Goal: Task Accomplishment & Management: Manage account settings

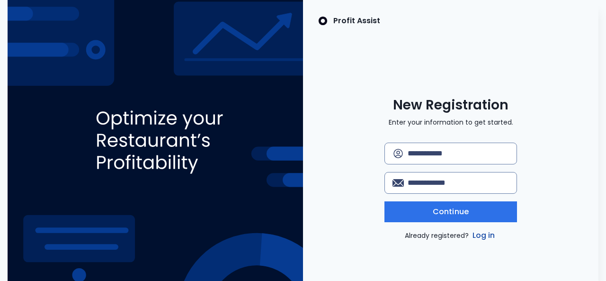
click at [482, 236] on link "Log in" at bounding box center [483, 235] width 27 height 11
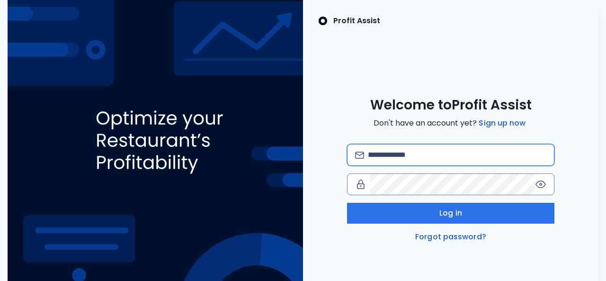
click at [383, 157] on input "email" at bounding box center [457, 154] width 178 height 21
type input "**********"
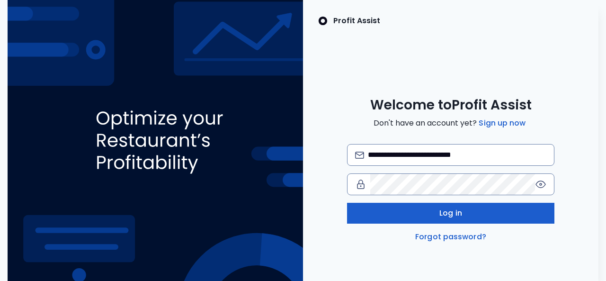
click at [445, 213] on span "Log in" at bounding box center [450, 212] width 23 height 11
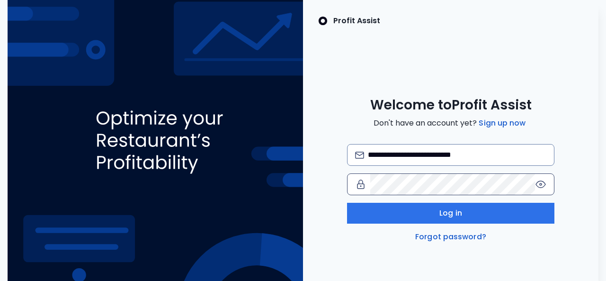
click at [539, 186] on icon at bounding box center [540, 183] width 11 height 11
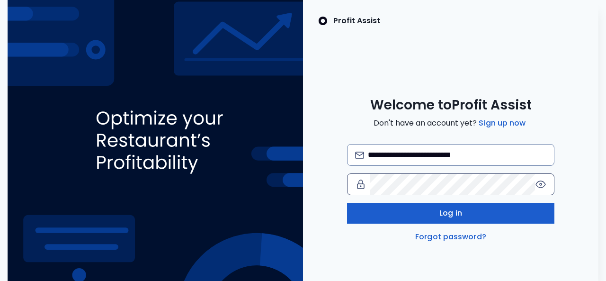
click at [438, 218] on button "Log in" at bounding box center [450, 213] width 207 height 21
click at [430, 209] on button "Log in" at bounding box center [450, 213] width 207 height 21
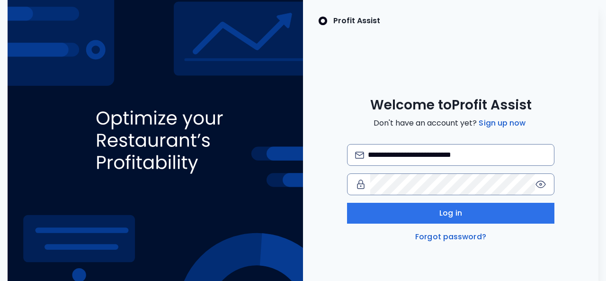
click at [542, 183] on icon at bounding box center [540, 183] width 11 height 11
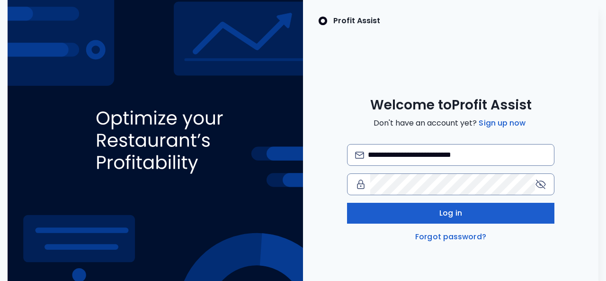
click at [482, 216] on button "Log in" at bounding box center [450, 213] width 207 height 21
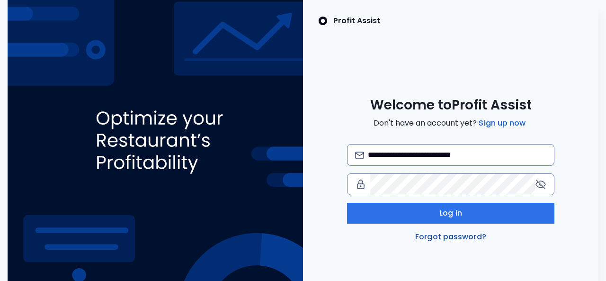
click at [451, 234] on link "Forgot password?" at bounding box center [450, 236] width 75 height 11
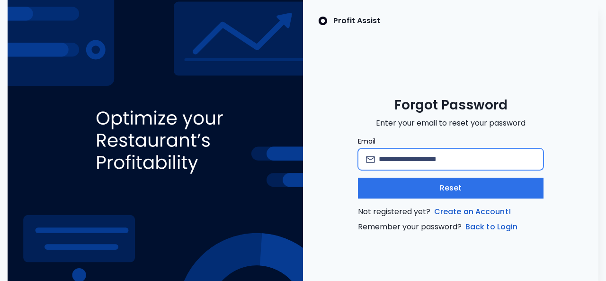
click at [444, 157] on input "Email" at bounding box center [457, 159] width 157 height 21
type input "*"
type input "**********"
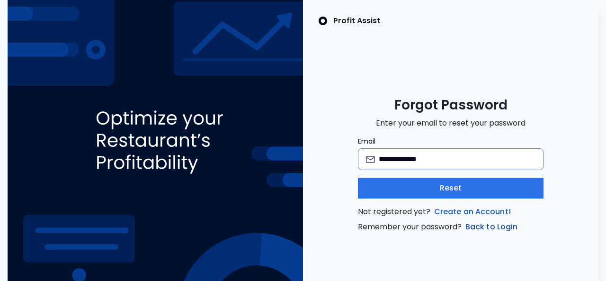
click at [476, 223] on link "Back to Login" at bounding box center [491, 226] width 56 height 11
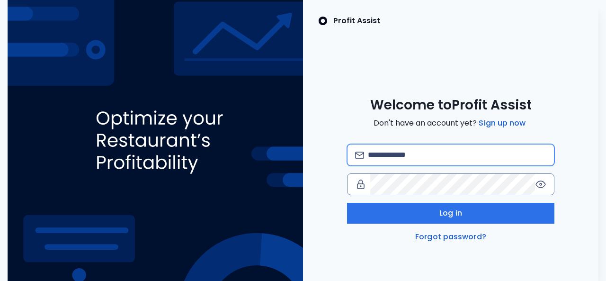
click at [413, 145] on input "email" at bounding box center [457, 154] width 178 height 21
type input "**********"
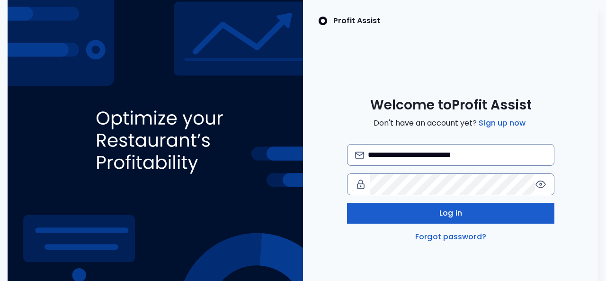
click at [438, 212] on button "Log in" at bounding box center [450, 213] width 207 height 21
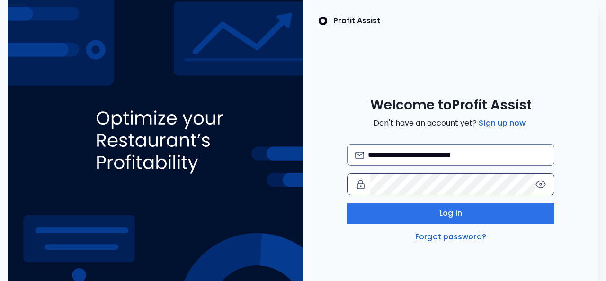
click at [542, 181] on icon at bounding box center [540, 183] width 11 height 11
click at [475, 235] on link "Forgot password?" at bounding box center [450, 236] width 75 height 11
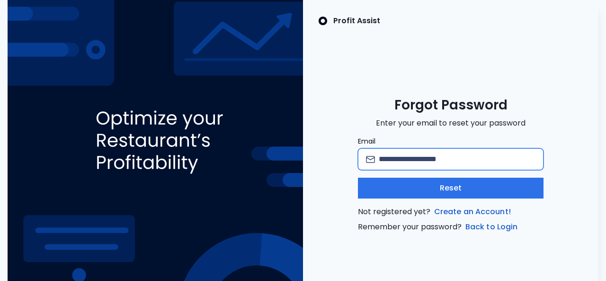
click at [460, 159] on input "Email" at bounding box center [457, 159] width 157 height 21
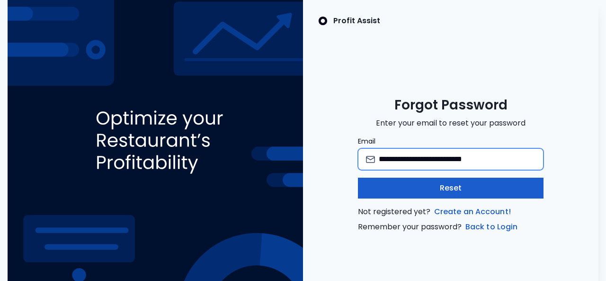
type input "**********"
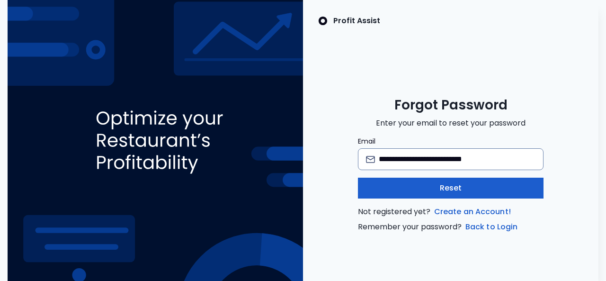
click at [475, 185] on button "Reset" at bounding box center [451, 187] width 186 height 21
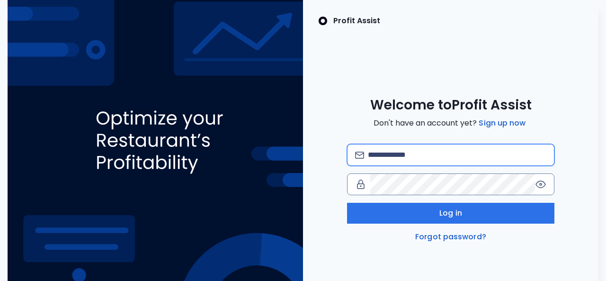
click at [432, 155] on input "email" at bounding box center [457, 154] width 178 height 21
type input "**********"
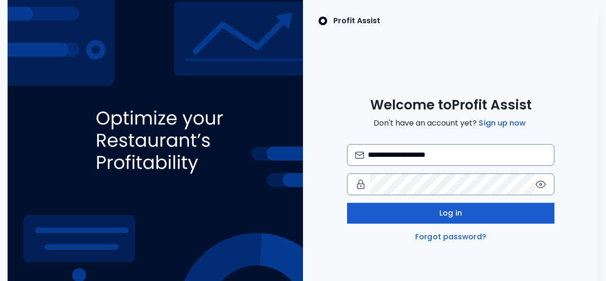
click at [424, 210] on button "Log in" at bounding box center [450, 213] width 207 height 21
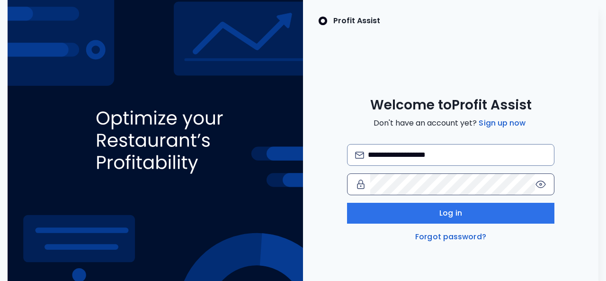
click at [543, 184] on icon at bounding box center [540, 183] width 11 height 11
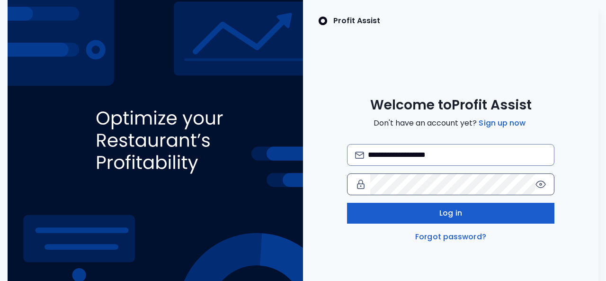
click at [492, 212] on button "Log in" at bounding box center [450, 213] width 207 height 21
click at [431, 208] on button "Log in" at bounding box center [450, 213] width 207 height 21
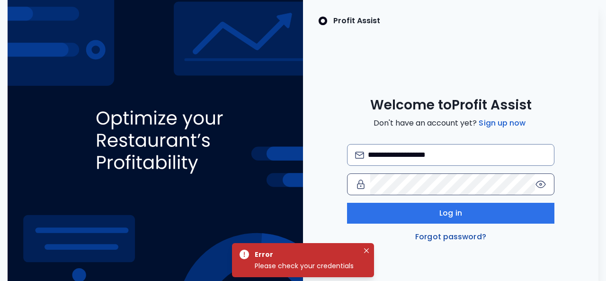
click at [440, 233] on link "Forgot password?" at bounding box center [450, 236] width 75 height 11
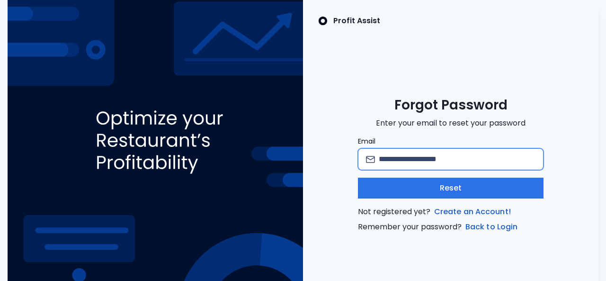
click at [420, 152] on input "Email" at bounding box center [457, 159] width 157 height 21
type input "**********"
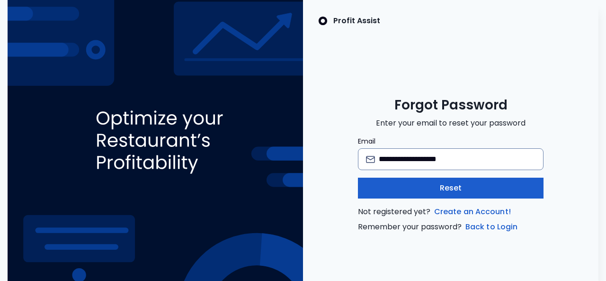
click at [426, 184] on button "Reset" at bounding box center [451, 187] width 186 height 21
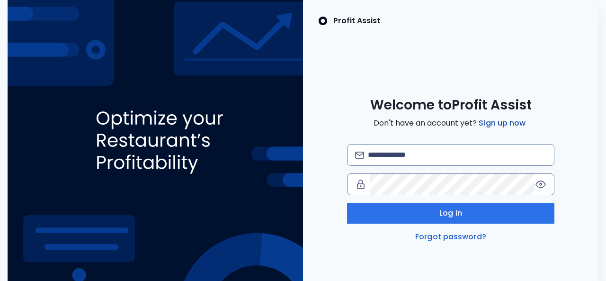
click at [506, 124] on link "Sign up now" at bounding box center [502, 122] width 51 height 11
